Goal: Information Seeking & Learning: Learn about a topic

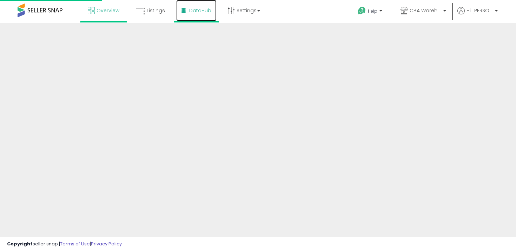
click at [203, 11] on span "DataHub" at bounding box center [200, 10] width 22 height 7
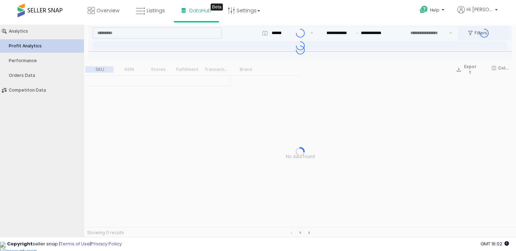
type input "***"
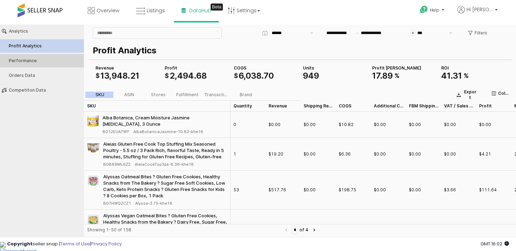
click at [40, 60] on div "Performance" at bounding box center [45, 60] width 73 height 5
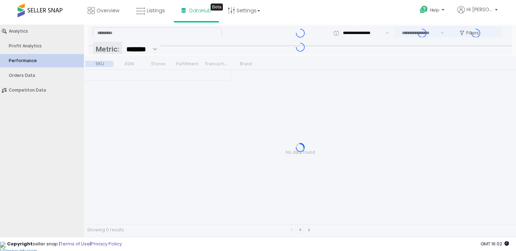
type input "***"
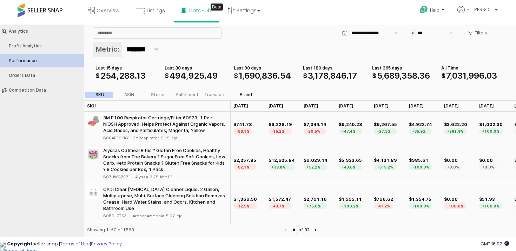
click at [243, 94] on div "Brand" at bounding box center [246, 94] width 12 height 5
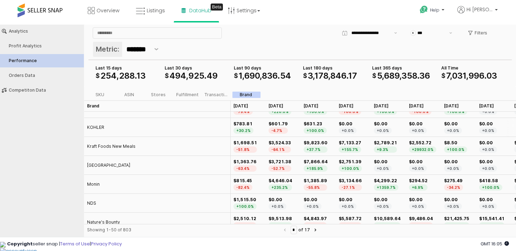
scroll to position [411, 0]
click at [95, 125] on div "KOHLER" at bounding box center [95, 126] width 17 height 6
copy div "KOHLER"
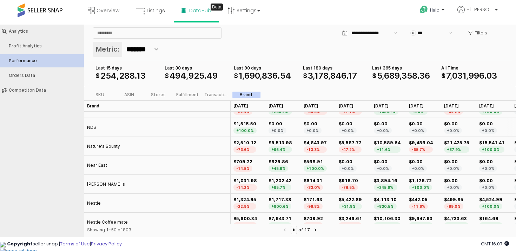
scroll to position [487, 0]
click at [89, 126] on div "NDS" at bounding box center [91, 126] width 9 height 6
copy div "NDS"
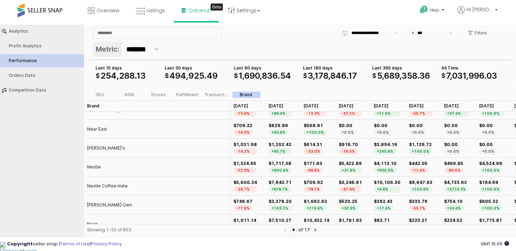
scroll to position [552, 0]
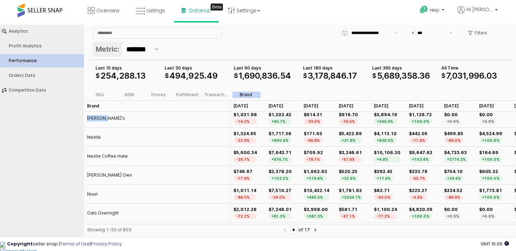
drag, startPoint x: 103, startPoint y: 118, endPoint x: 88, endPoint y: 118, distance: 15.1
click at [87, 118] on div "[PERSON_NAME]'s" at bounding box center [157, 118] width 146 height 19
copy div "[PERSON_NAME]'s"
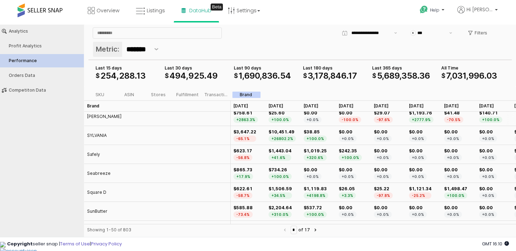
scroll to position [741, 0]
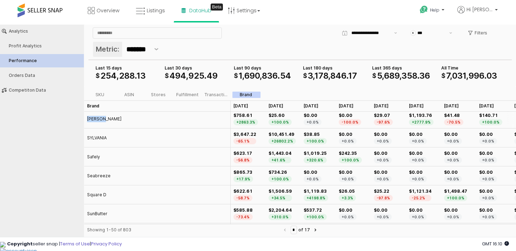
drag, startPoint x: 107, startPoint y: 119, endPoint x: 86, endPoint y: 119, distance: 21.7
click at [86, 119] on div "[PERSON_NAME]" at bounding box center [157, 118] width 146 height 19
copy div "[PERSON_NAME]"
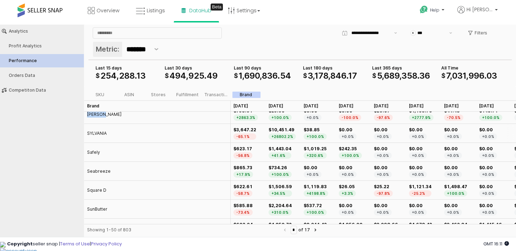
scroll to position [754, 0]
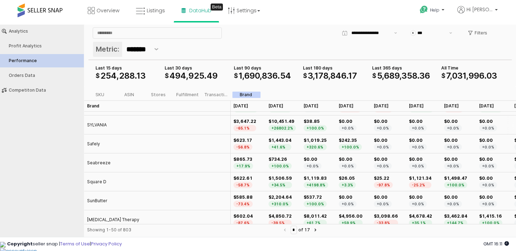
click at [102, 123] on div "SYLVANIA" at bounding box center [97, 125] width 20 height 6
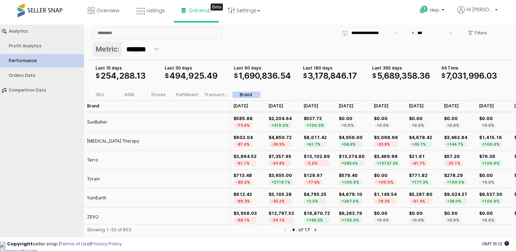
scroll to position [834, 0]
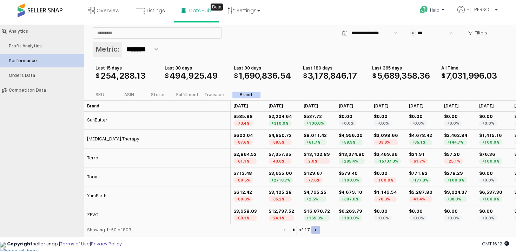
click at [317, 229] on button "Next page" at bounding box center [315, 229] width 8 height 8
type input "*"
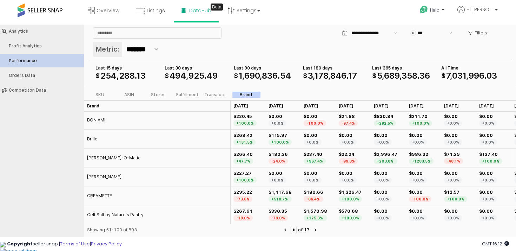
scroll to position [53, 0]
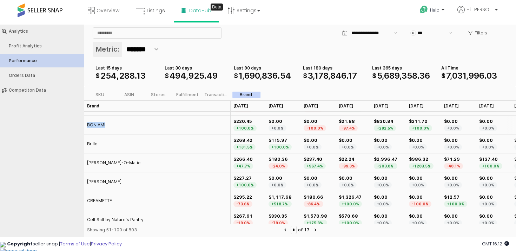
drag, startPoint x: 106, startPoint y: 125, endPoint x: 86, endPoint y: 125, distance: 20.7
click at [86, 125] on div "BON AMI" at bounding box center [157, 124] width 146 height 19
copy div "BON AMI"
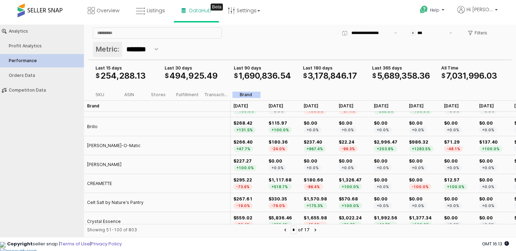
scroll to position [70, 0]
click at [94, 126] on div "Brillo" at bounding box center [92, 126] width 11 height 6
copy div "Brillo"
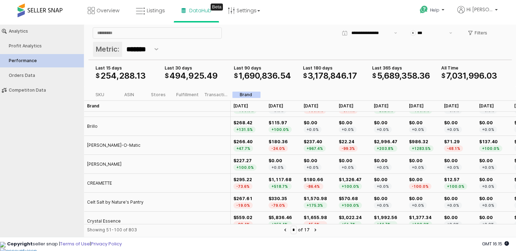
click at [401, 75] on span "," at bounding box center [400, 75] width 2 height 10
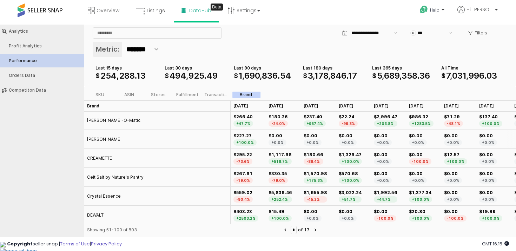
scroll to position [98, 0]
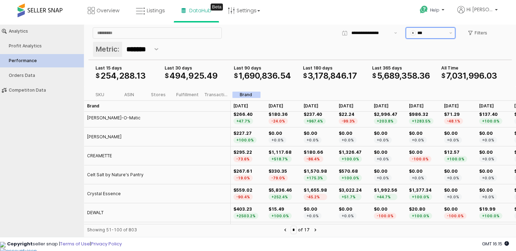
click at [413, 32] on span "$" at bounding box center [412, 33] width 5 height 5
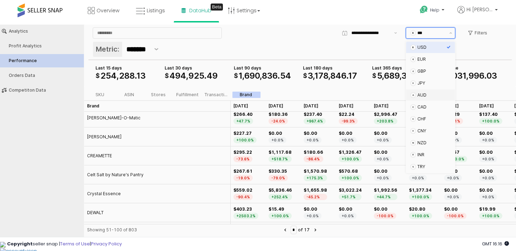
click at [417, 89] on div "A AUD" at bounding box center [430, 94] width 49 height 11
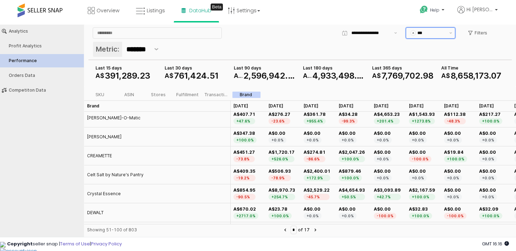
click at [421, 33] on input "***" at bounding box center [431, 32] width 28 height 7
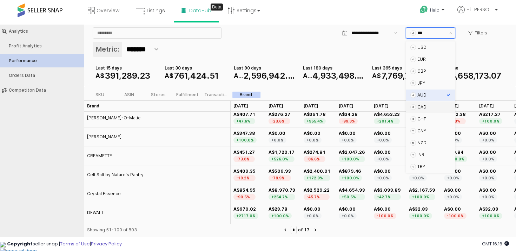
click at [421, 106] on div "CAD" at bounding box center [431, 107] width 29 height 6
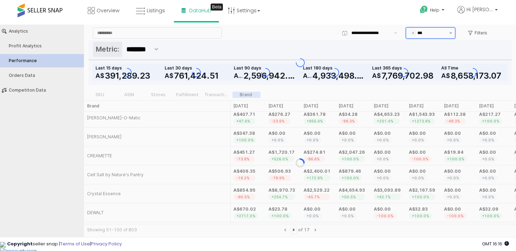
click at [447, 35] on button "Show suggestions" at bounding box center [450, 33] width 8 height 11
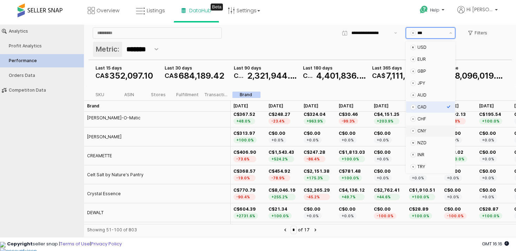
scroll to position [22, 0]
click at [422, 143] on div "TRY" at bounding box center [431, 144] width 29 height 6
type input "***"
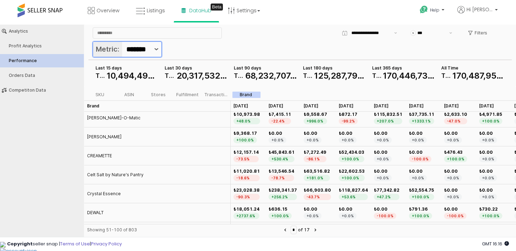
click at [154, 53] on button "Show suggestions" at bounding box center [156, 49] width 10 height 15
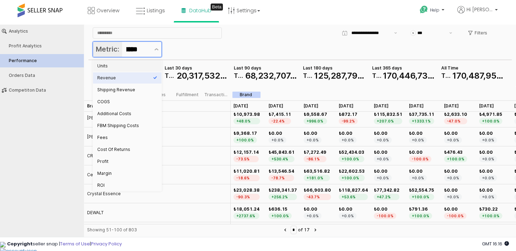
click at [109, 66] on div "Units" at bounding box center [125, 66] width 56 height 6
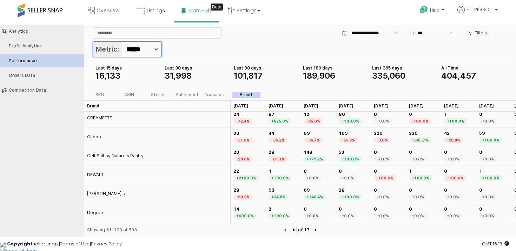
click at [158, 50] on icon "Show suggestions" at bounding box center [156, 49] width 5 height 2
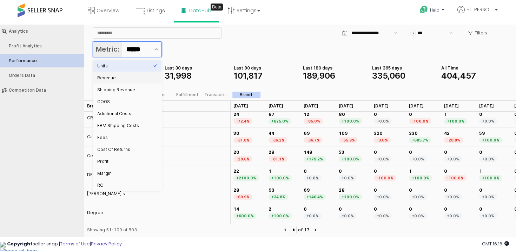
click at [132, 79] on div "Revenue" at bounding box center [125, 78] width 56 height 6
type input "*******"
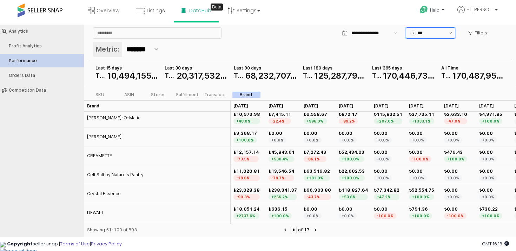
click at [453, 31] on button "Show suggestions" at bounding box center [450, 33] width 8 height 11
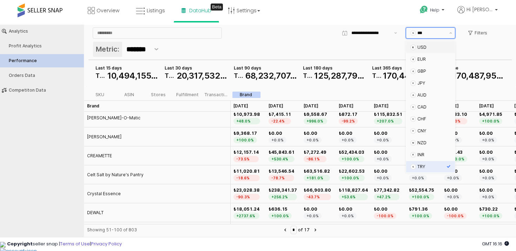
click at [426, 49] on div "USD" at bounding box center [431, 48] width 29 height 6
type input "***"
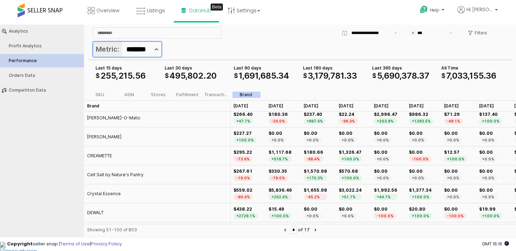
click at [154, 49] on icon "Show suggestions" at bounding box center [156, 49] width 5 height 2
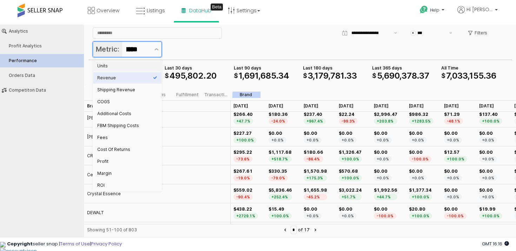
click at [131, 70] on div "Units" at bounding box center [127, 65] width 68 height 11
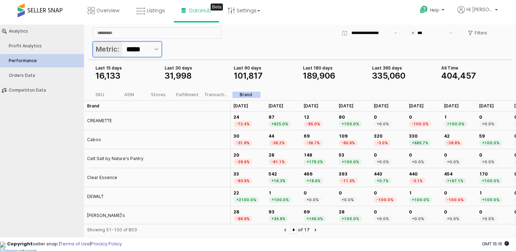
scroll to position [94, 0]
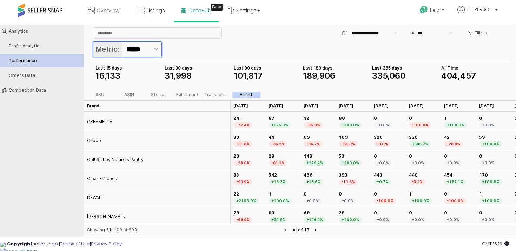
click at [150, 46] on div "*****" at bounding box center [136, 49] width 29 height 15
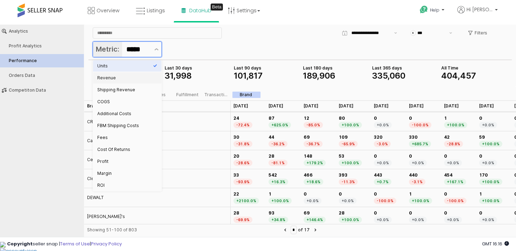
click at [133, 75] on div "Revenue" at bounding box center [125, 77] width 56 height 7
type input "*******"
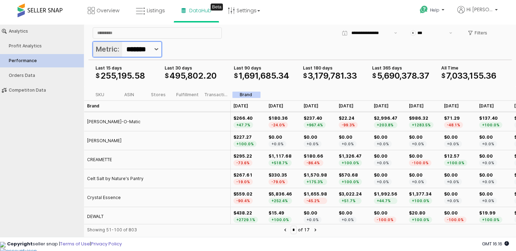
click at [156, 48] on icon "Show suggestions" at bounding box center [156, 49] width 5 height 2
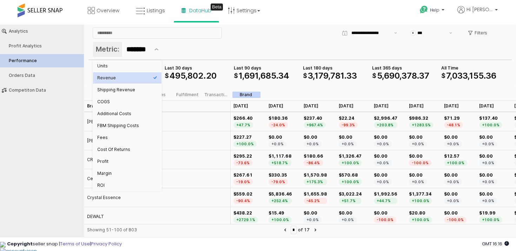
click at [216, 41] on div "Metric: *******" at bounding box center [299, 50] width 423 height 20
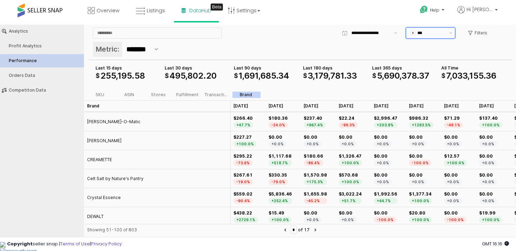
click at [445, 35] on div "$ ***" at bounding box center [426, 33] width 40 height 11
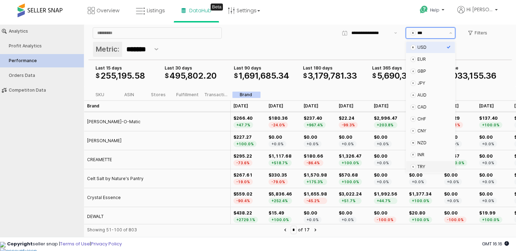
click at [424, 161] on div "₺ TRY" at bounding box center [430, 166] width 49 height 11
type input "***"
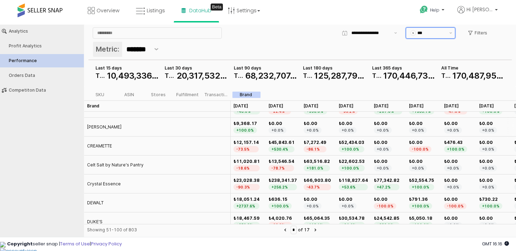
scroll to position [108, 0]
drag, startPoint x: 113, startPoint y: 126, endPoint x: 84, endPoint y: 126, distance: 29.1
click at [84, 126] on div "[PERSON_NAME]" at bounding box center [157, 126] width 146 height 19
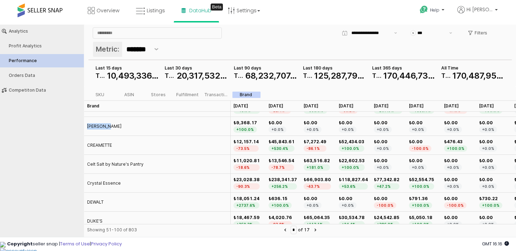
copy div "[PERSON_NAME]"
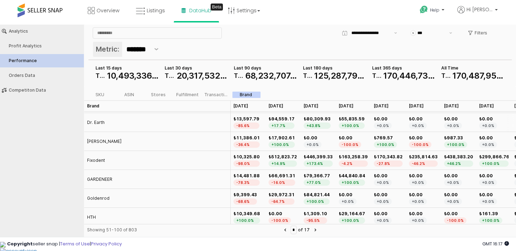
scroll to position [302, 0]
drag, startPoint x: 106, startPoint y: 120, endPoint x: 88, endPoint y: 120, distance: 18.2
click at [88, 120] on div "Dr. Earth" at bounding box center [157, 122] width 146 height 19
copy div "Dr. Earth"
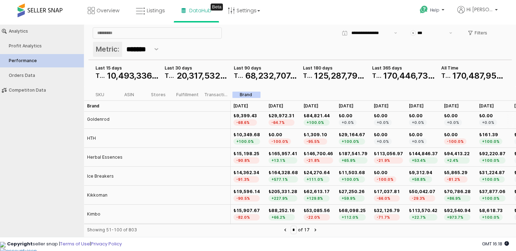
scroll to position [381, 0]
click at [104, 117] on div "Goldenrod" at bounding box center [98, 118] width 22 height 6
copy div "Goldenrod"
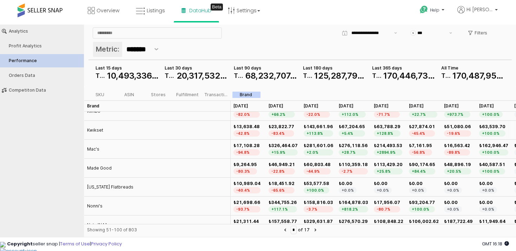
scroll to position [484, 0]
click at [94, 128] on div "Kwikset" at bounding box center [95, 130] width 16 height 6
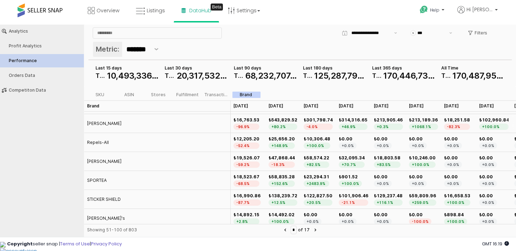
scroll to position [714, 0]
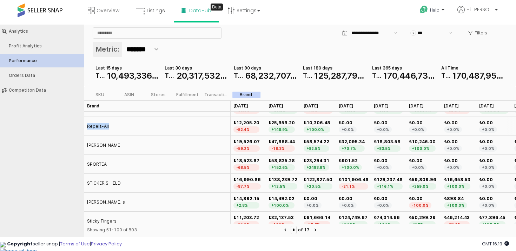
drag, startPoint x: 107, startPoint y: 125, endPoint x: 85, endPoint y: 125, distance: 22.1
click at [85, 125] on div "Repels-All" at bounding box center [157, 126] width 146 height 19
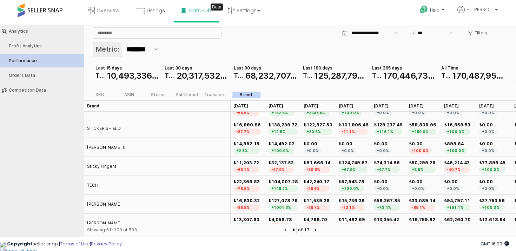
scroll to position [773, 0]
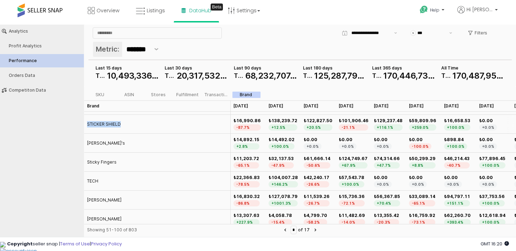
drag, startPoint x: 119, startPoint y: 123, endPoint x: 86, endPoint y: 123, distance: 33.3
click at [86, 123] on div "STICKER SHIELD" at bounding box center [157, 124] width 146 height 19
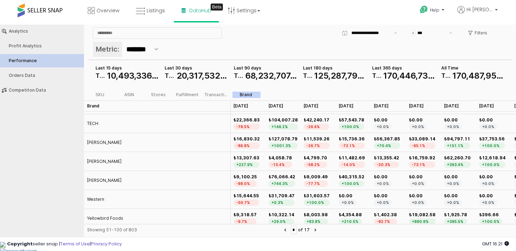
scroll to position [834, 0]
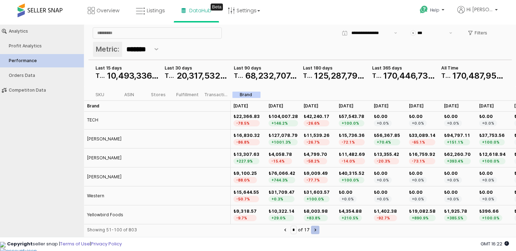
click at [316, 229] on icon "Next page" at bounding box center [315, 230] width 1 height 2
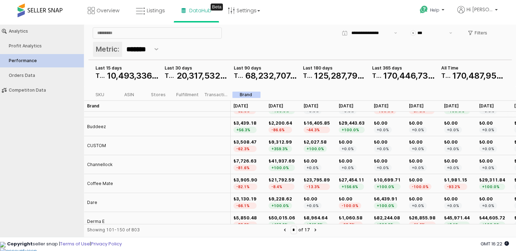
scroll to position [57, 0]
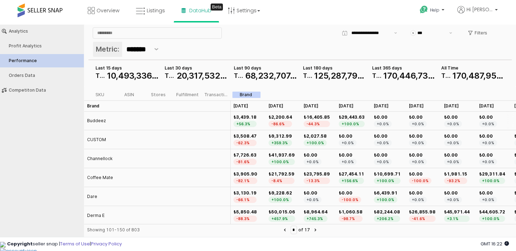
click at [98, 121] on div "Buddeez" at bounding box center [96, 120] width 19 height 6
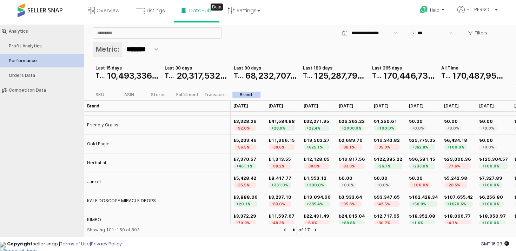
scroll to position [260, 0]
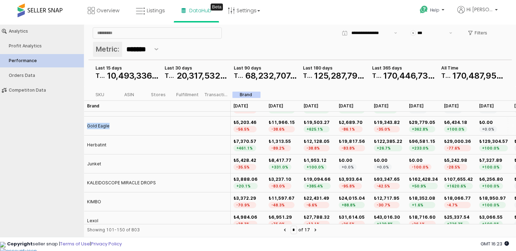
drag, startPoint x: 111, startPoint y: 126, endPoint x: 87, endPoint y: 126, distance: 23.5
click at [87, 126] on div "Gold Eagle" at bounding box center [157, 125] width 146 height 19
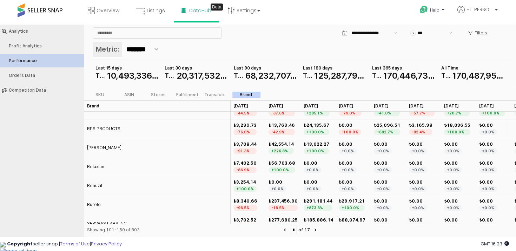
scroll to position [599, 0]
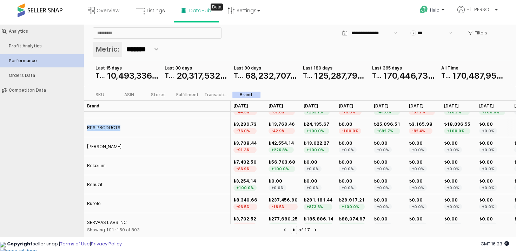
drag, startPoint x: 122, startPoint y: 127, endPoint x: 87, endPoint y: 127, distance: 34.7
click at [87, 127] on div "RPS PRODUCTS" at bounding box center [157, 127] width 146 height 19
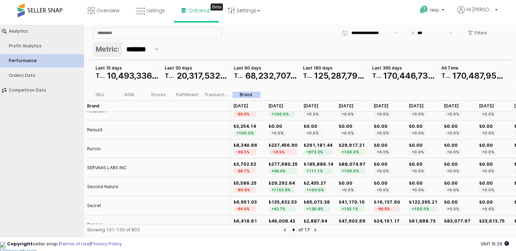
scroll to position [655, 0]
click at [97, 128] on div "Renuzit" at bounding box center [94, 129] width 15 height 6
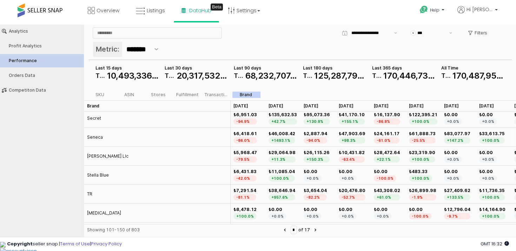
scroll to position [749, 0]
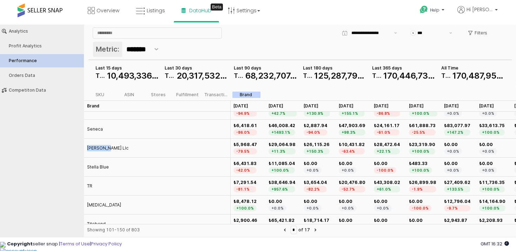
drag, startPoint x: 105, startPoint y: 148, endPoint x: 88, endPoint y: 148, distance: 17.2
click at [88, 148] on div "[PERSON_NAME] Llc" at bounding box center [107, 148] width 41 height 6
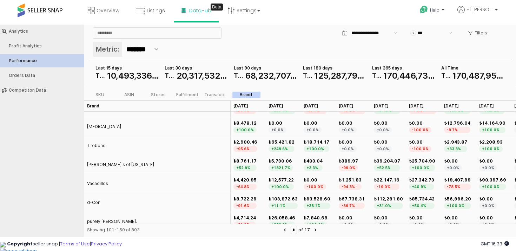
scroll to position [834, 0]
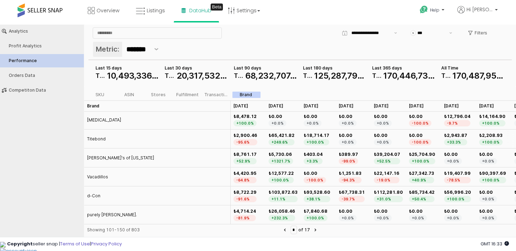
click at [98, 139] on div "Titebond" at bounding box center [96, 139] width 19 height 6
drag, startPoint x: 100, startPoint y: 195, endPoint x: 84, endPoint y: 195, distance: 15.8
click at [84, 195] on div "d-Con" at bounding box center [157, 195] width 146 height 19
click at [313, 230] on button "Next page" at bounding box center [315, 229] width 8 height 8
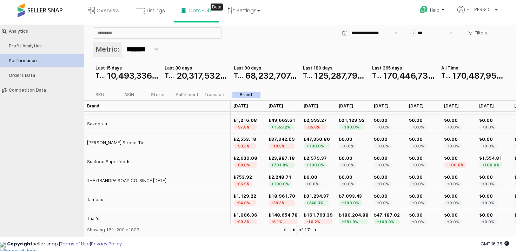
scroll to position [755, 0]
click at [99, 123] on div "Savogran" at bounding box center [97, 123] width 20 height 6
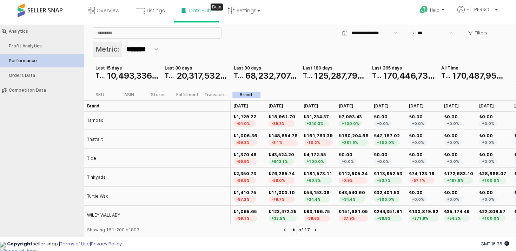
scroll to position [834, 0]
click at [106, 194] on div "Turtle Wax" at bounding box center [97, 196] width 21 height 6
drag, startPoint x: 108, startPoint y: 194, endPoint x: 88, endPoint y: 195, distance: 20.4
click at [88, 195] on div "Turtle Wax" at bounding box center [157, 195] width 146 height 19
drag, startPoint x: 87, startPoint y: 195, endPoint x: 107, endPoint y: 195, distance: 20.0
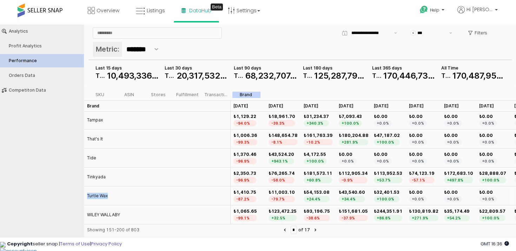
click at [107, 195] on div "Turtle Wax" at bounding box center [97, 196] width 21 height 6
click at [315, 228] on button "Next page" at bounding box center [315, 229] width 8 height 8
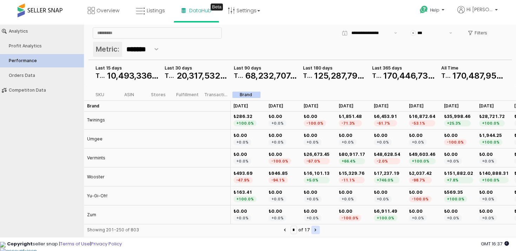
click at [315, 230] on icon "Next page" at bounding box center [315, 230] width 1 height 2
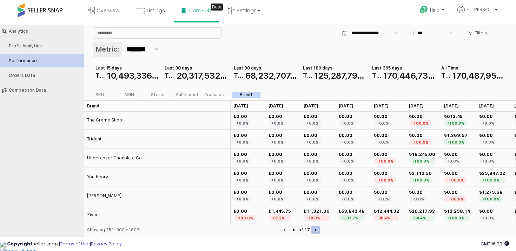
click at [316, 231] on button "Next page" at bounding box center [315, 229] width 8 height 8
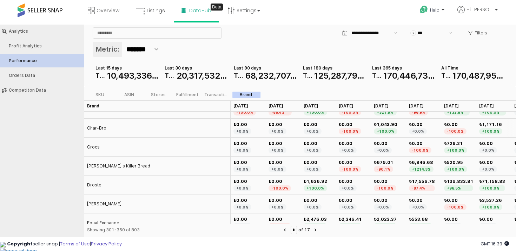
scroll to position [108, 0]
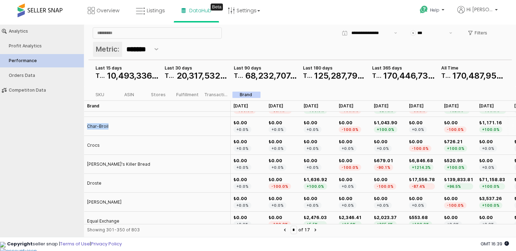
drag, startPoint x: 107, startPoint y: 124, endPoint x: 87, endPoint y: 124, distance: 19.6
click at [87, 124] on div "Char-Broil" at bounding box center [157, 126] width 146 height 19
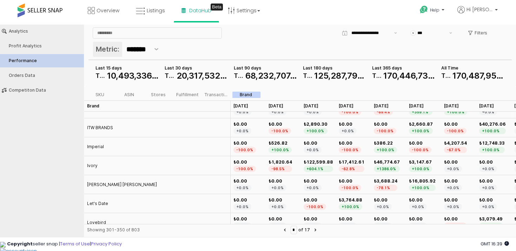
scroll to position [301, 0]
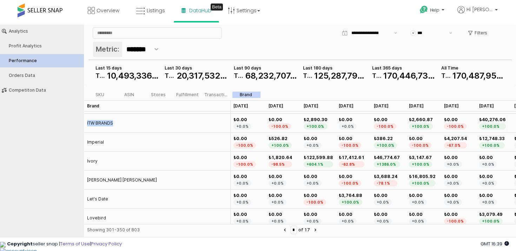
drag, startPoint x: 112, startPoint y: 121, endPoint x: 86, endPoint y: 121, distance: 26.7
click at [85, 121] on div "ITW BRANDS" at bounding box center [157, 123] width 146 height 19
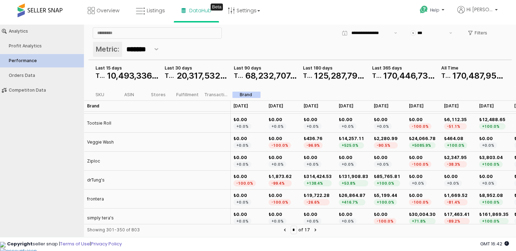
scroll to position [834, 0]
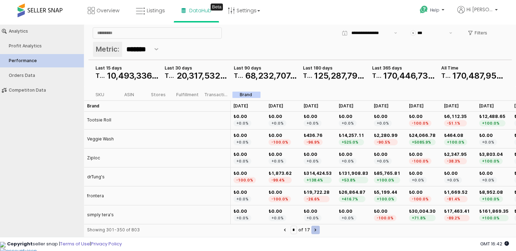
click at [313, 227] on button "Next page" at bounding box center [315, 229] width 8 height 8
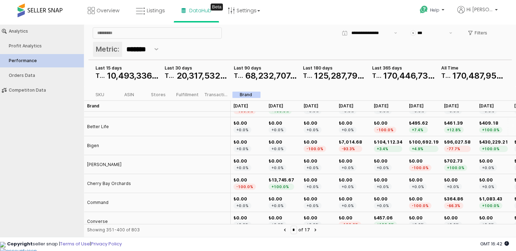
scroll to position [15, 0]
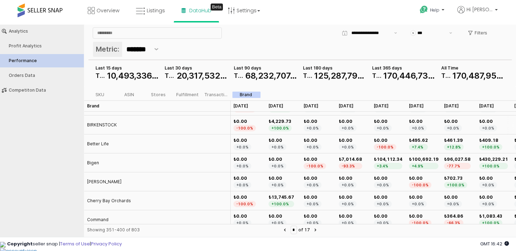
click at [95, 124] on div "BIRKENSTOCK" at bounding box center [102, 125] width 30 height 6
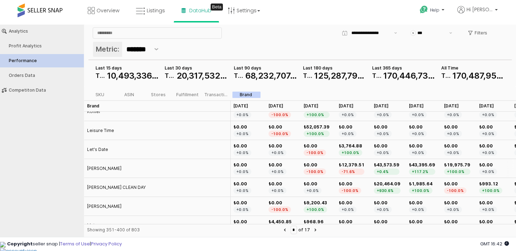
scroll to position [361, 0]
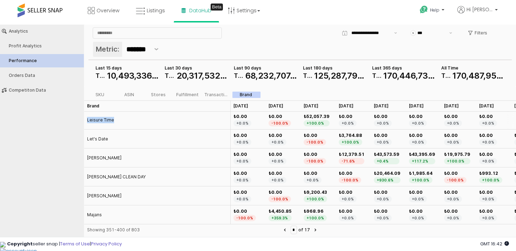
drag, startPoint x: 113, startPoint y: 119, endPoint x: 87, endPoint y: 119, distance: 26.0
click at [87, 119] on div "Leisure Time" at bounding box center [157, 119] width 146 height 19
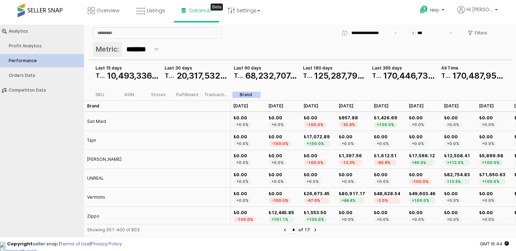
scroll to position [834, 0]
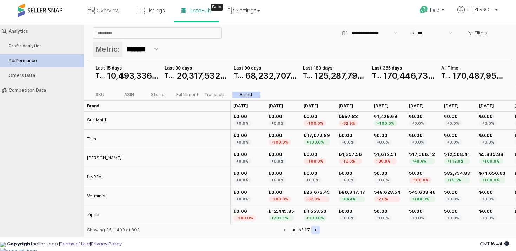
click at [315, 229] on icon "Next page" at bounding box center [315, 229] width 2 height 3
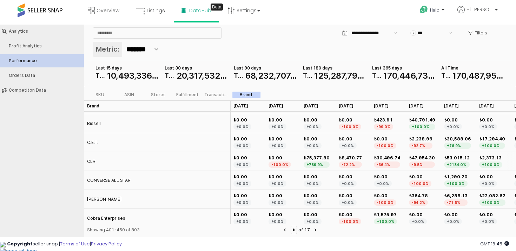
scroll to position [75, 0]
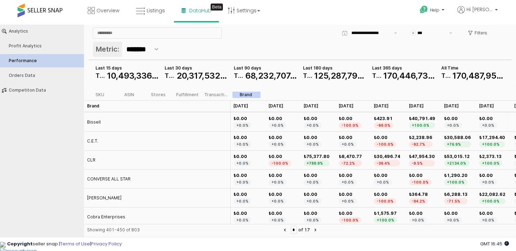
click at [92, 121] on div "Bissell" at bounding box center [94, 122] width 14 height 6
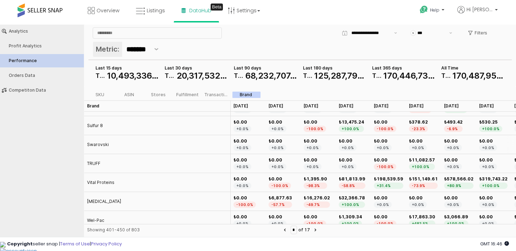
scroll to position [834, 0]
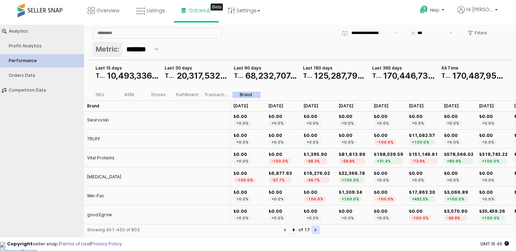
click at [315, 233] on button "Next page" at bounding box center [315, 229] width 8 height 8
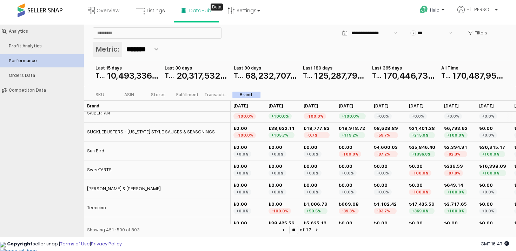
scroll to position [653, 0]
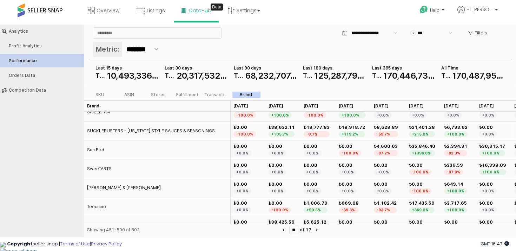
click at [112, 130] on div "SUCKLEBUSTERS - [US_STATE] STYLE SAUCES & SEASONINGS" at bounding box center [151, 131] width 128 height 6
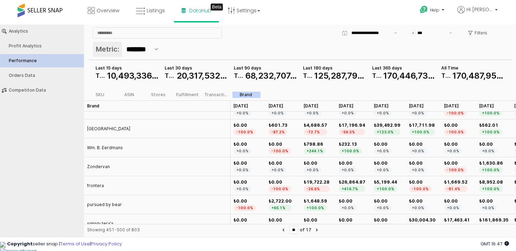
scroll to position [834, 0]
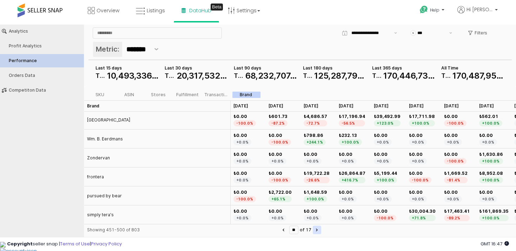
click at [316, 229] on icon "Next page" at bounding box center [316, 230] width 1 height 2
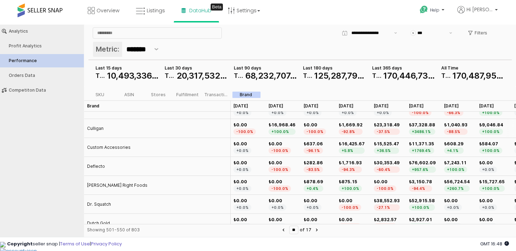
scroll to position [258, 0]
click at [95, 129] on div "Culligan" at bounding box center [95, 127] width 16 height 6
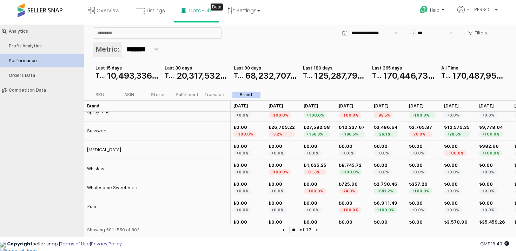
scroll to position [834, 0]
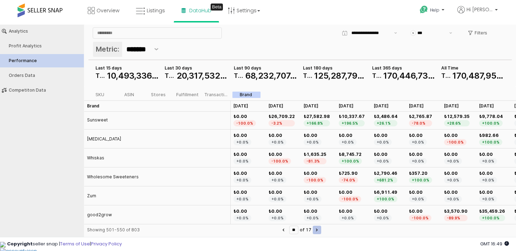
click at [318, 230] on button "Next page" at bounding box center [316, 229] width 8 height 8
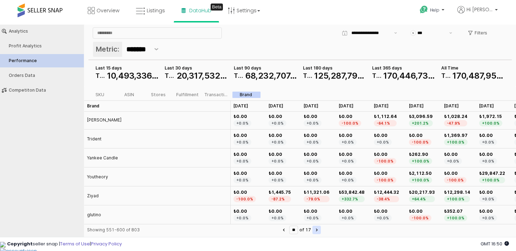
click at [315, 228] on button "Next page" at bounding box center [316, 229] width 8 height 8
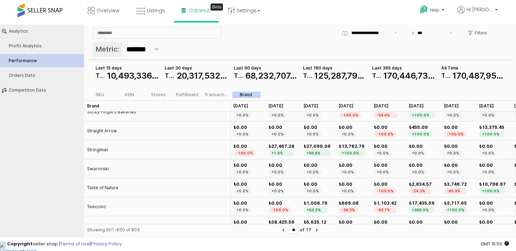
scroll to position [706, 0]
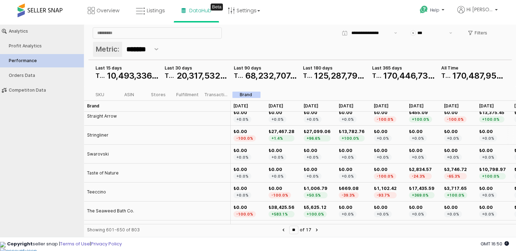
click at [96, 132] on div "Stringliner" at bounding box center [97, 135] width 21 height 6
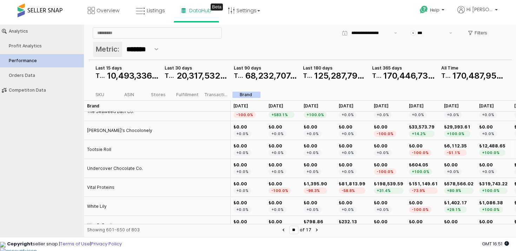
scroll to position [834, 0]
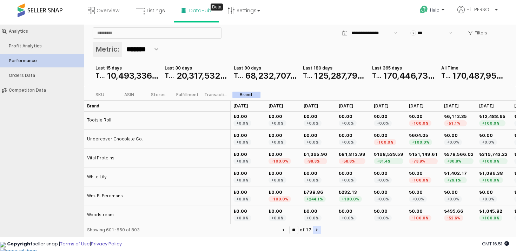
click at [316, 230] on icon "Next page" at bounding box center [317, 229] width 2 height 3
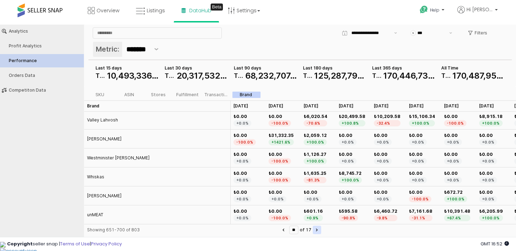
click at [317, 228] on button "Next page" at bounding box center [316, 229] width 8 height 8
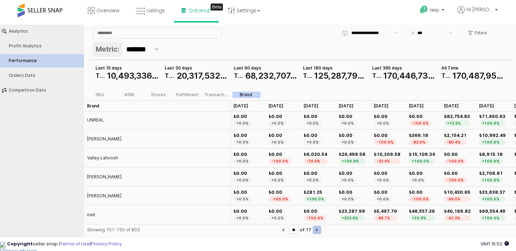
click at [316, 229] on icon "Next page" at bounding box center [316, 230] width 1 height 2
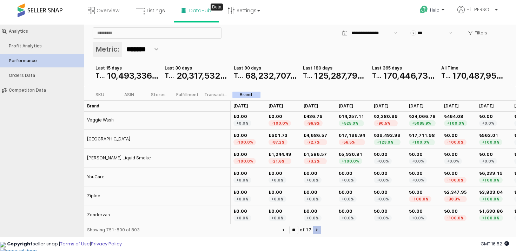
type input "**"
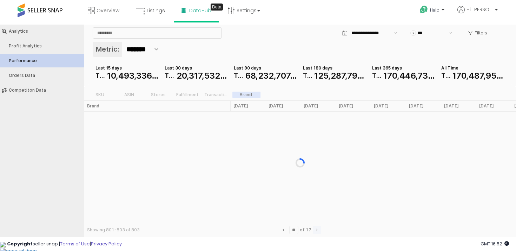
scroll to position [0, 0]
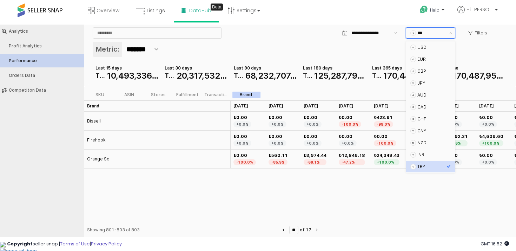
click at [422, 33] on input "***" at bounding box center [431, 32] width 28 height 7
click at [421, 47] on div "USD" at bounding box center [431, 48] width 29 height 6
type input "***"
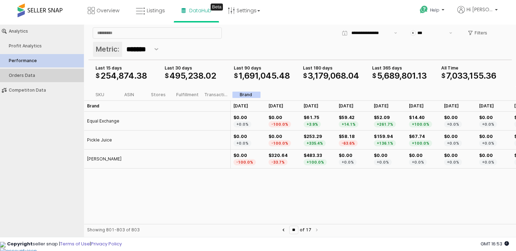
click at [46, 81] on button "Orders Data" at bounding box center [42, 75] width 89 height 13
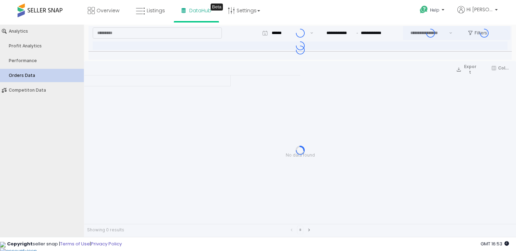
type input "***"
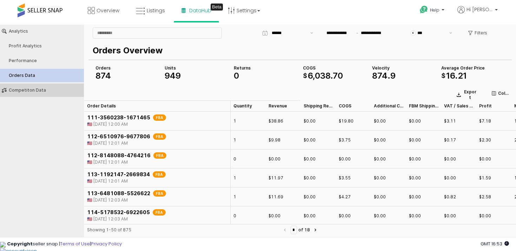
click at [45, 87] on button "Competiton Data" at bounding box center [42, 89] width 89 height 13
